Goal: Task Accomplishment & Management: Use online tool/utility

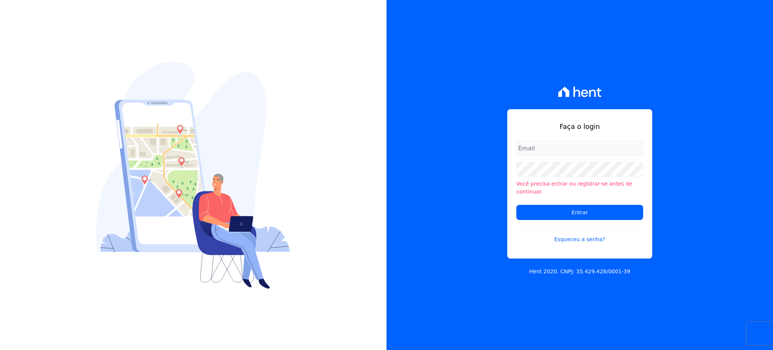
drag, startPoint x: 560, startPoint y: 162, endPoint x: 559, endPoint y: 152, distance: 9.9
click at [559, 156] on form "Você precisa entrar ou registrar-se antes de continuar. Entrar Esqueceu a senha?" at bounding box center [579, 196] width 127 height 112
click at [559, 150] on input "email" at bounding box center [579, 147] width 127 height 15
type input "[EMAIL_ADDRESS][DOMAIN_NAME]"
click at [516, 205] on input "Entrar" at bounding box center [579, 212] width 127 height 15
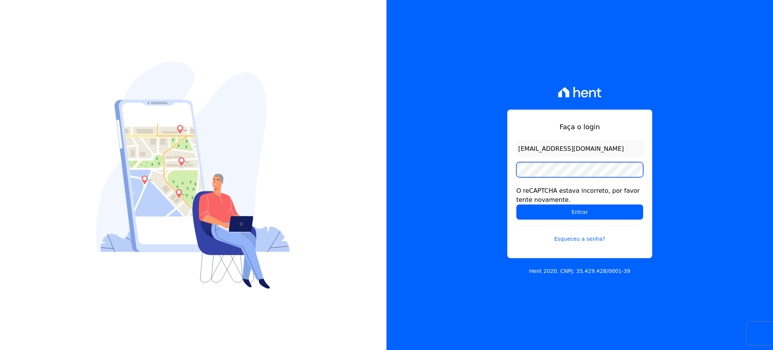
click at [516, 204] on input "Entrar" at bounding box center [579, 211] width 127 height 15
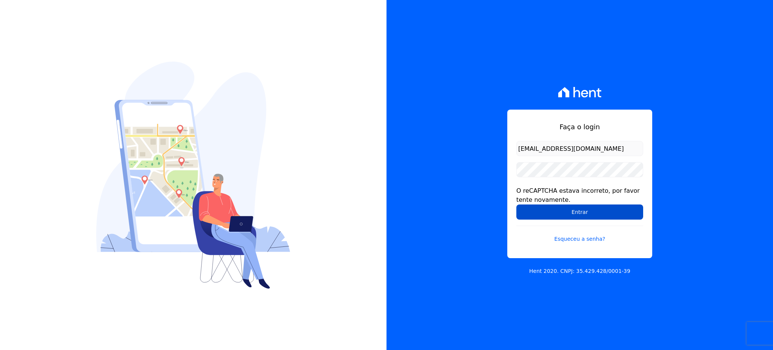
click at [576, 213] on input "Entrar" at bounding box center [579, 211] width 127 height 15
click at [618, 188] on div "O reCAPTCHA estava incorreto, por favor tente novamente." at bounding box center [579, 195] width 127 height 18
click at [533, 192] on div "O reCAPTCHA estava incorreto, por favor tente novamente." at bounding box center [579, 195] width 127 height 18
click at [533, 200] on div "O reCAPTCHA estava incorreto, por favor tente novamente." at bounding box center [579, 195] width 127 height 18
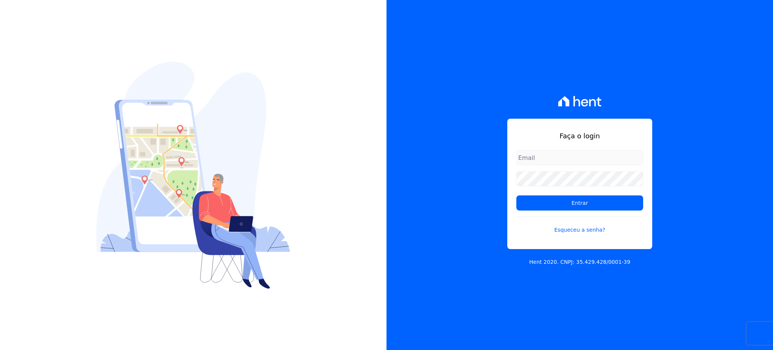
click at [568, 156] on input "email" at bounding box center [579, 157] width 127 height 15
type input "[EMAIL_ADDRESS][DOMAIN_NAME]"
click at [550, 180] on form "cobranca@construtorafarias.com.br Entrar Esqueceu a senha?" at bounding box center [579, 196] width 127 height 93
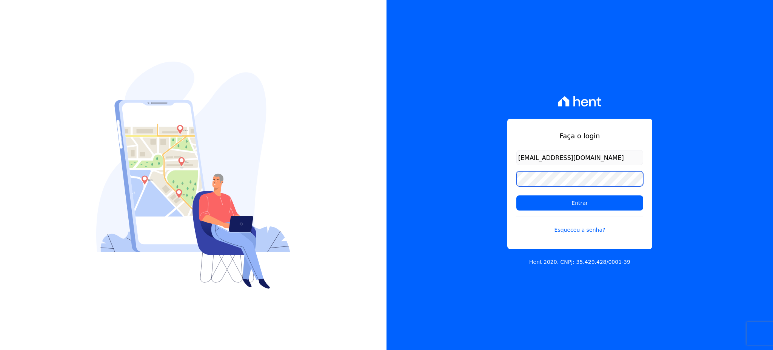
click at [516, 195] on input "Entrar" at bounding box center [579, 202] width 127 height 15
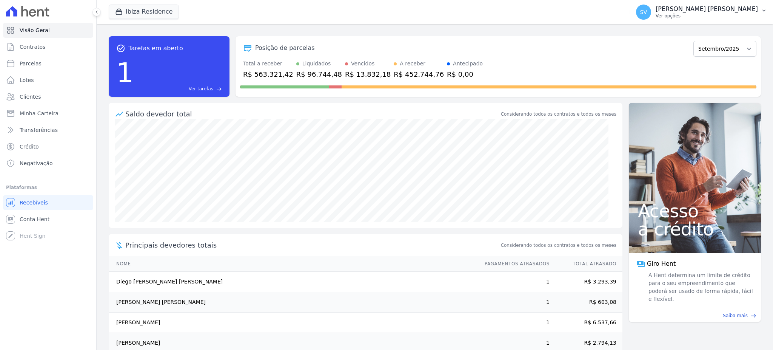
click at [669, 12] on div "SHIRLEY VANESSA SOUSA ALVES Ver opções" at bounding box center [707, 12] width 102 height 14
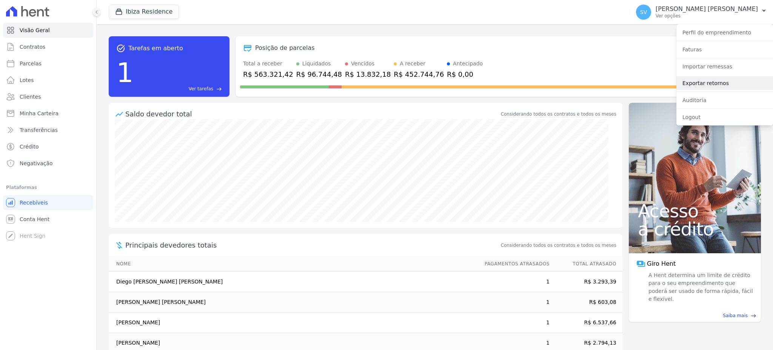
click at [693, 81] on link "Exportar retornos" at bounding box center [724, 83] width 97 height 14
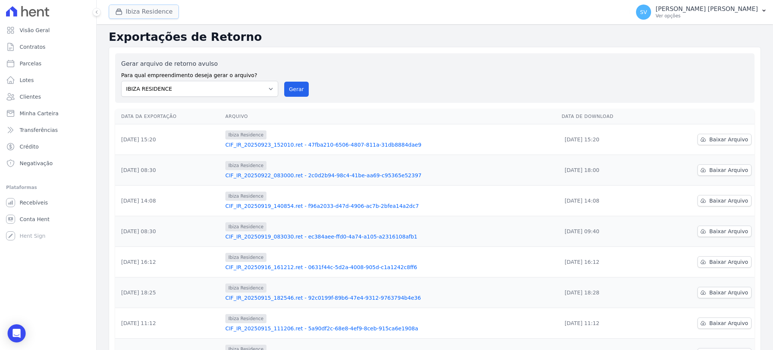
click at [147, 15] on button "Ibiza Residence" at bounding box center [144, 12] width 70 height 14
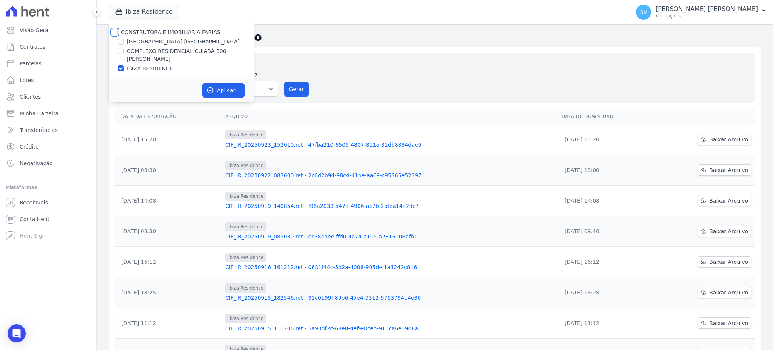
click at [112, 31] on input "CONSTRUTORA E IMOBILIARIA FARIAS" at bounding box center [115, 32] width 6 height 6
checkbox input "true"
click at [216, 89] on button "Aplicar" at bounding box center [223, 90] width 42 height 14
